Goal: Task Accomplishment & Management: Use online tool/utility

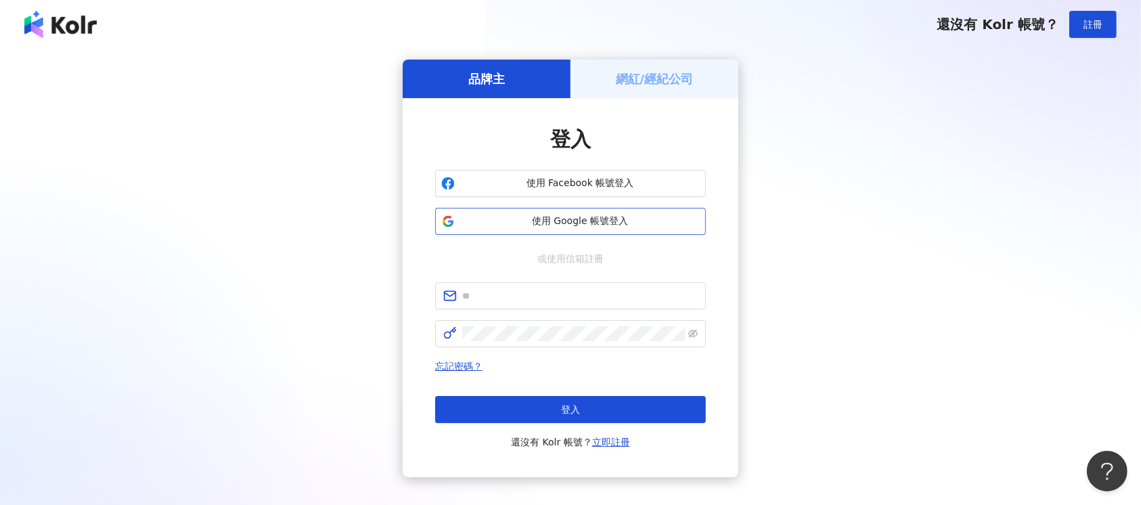
click at [613, 224] on span "使用 Google 帳號登入" at bounding box center [580, 221] width 240 height 14
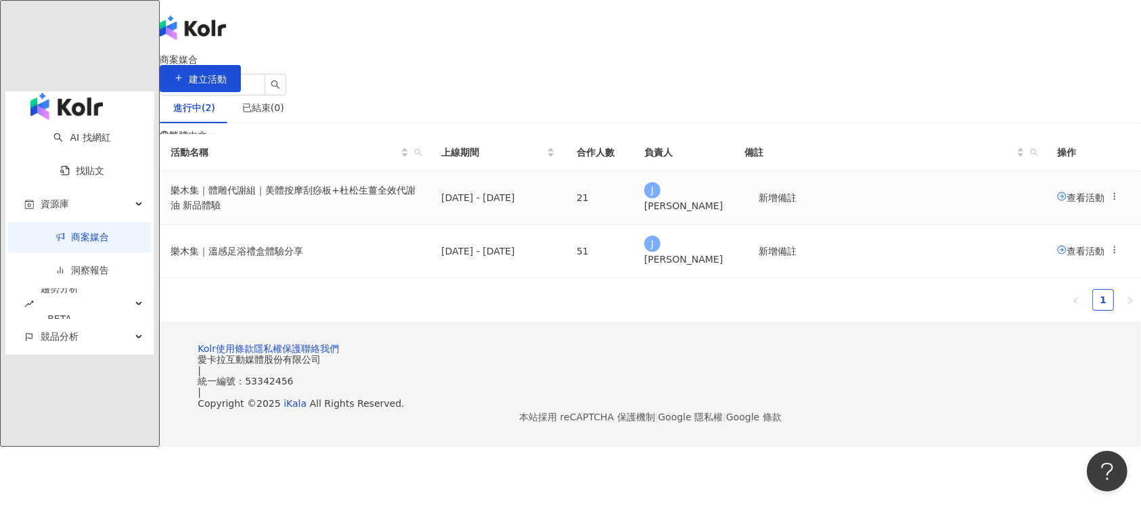
click at [1110, 201] on icon at bounding box center [1114, 195] width 9 height 9
click at [1083, 246] on div "活動名稱 上線期間 合作人數 負責人 備註 操作 樂木集｜體雕代謝組｜美體按摩刮痧板+杜松生薑全效代謝油 新品體驗 [DATE] - [DATE] 21 J …" at bounding box center [650, 227] width 981 height 187
